Goal: Task Accomplishment & Management: Manage account settings

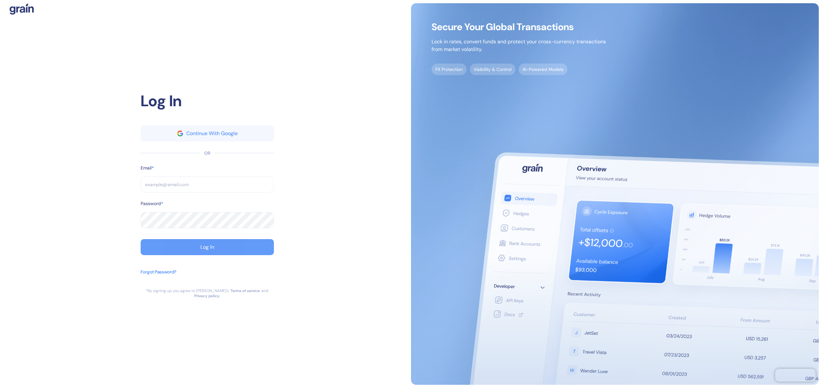
type input "[EMAIL_ADDRESS][DOMAIN_NAME]"
click at [247, 250] on button "Log In" at bounding box center [207, 247] width 133 height 16
